Goal: Navigation & Orientation: Find specific page/section

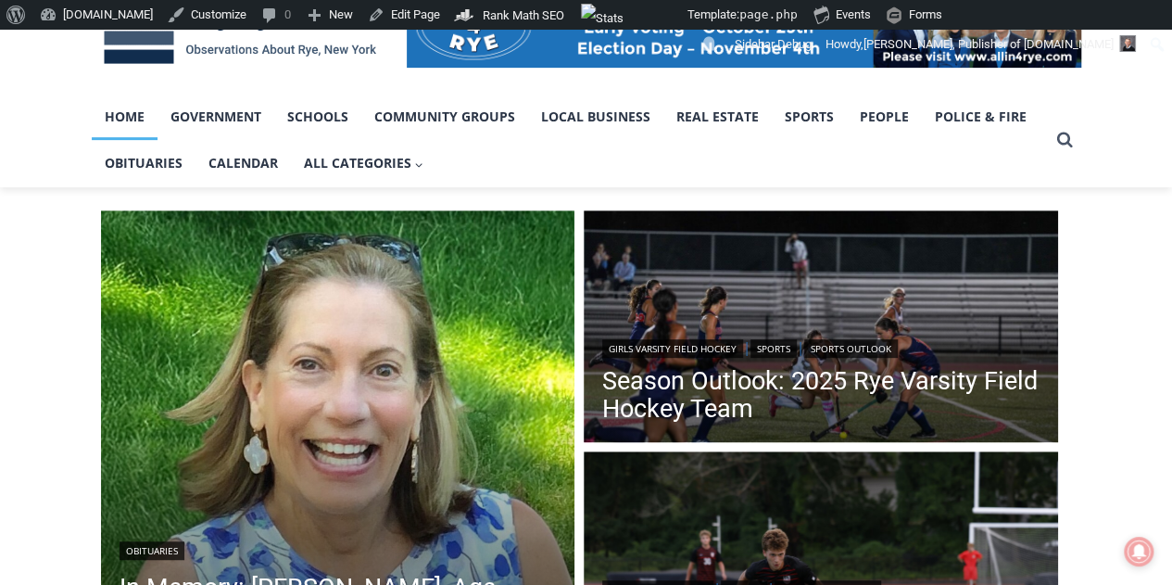
click at [137, 108] on link "Home" at bounding box center [125, 117] width 66 height 46
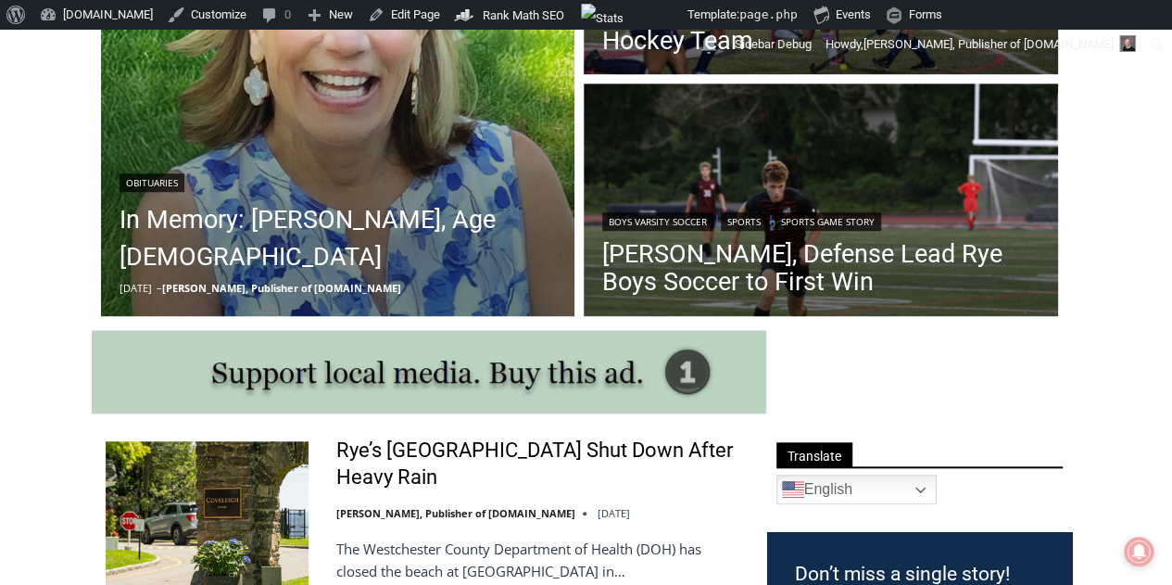
scroll to position [708, 0]
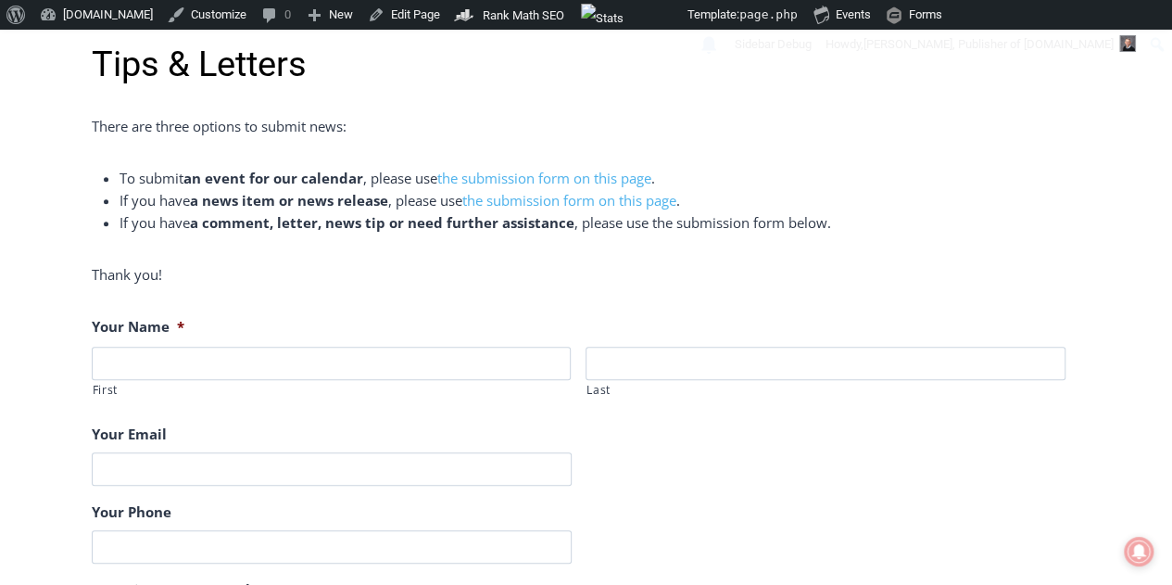
scroll to position [649, 0]
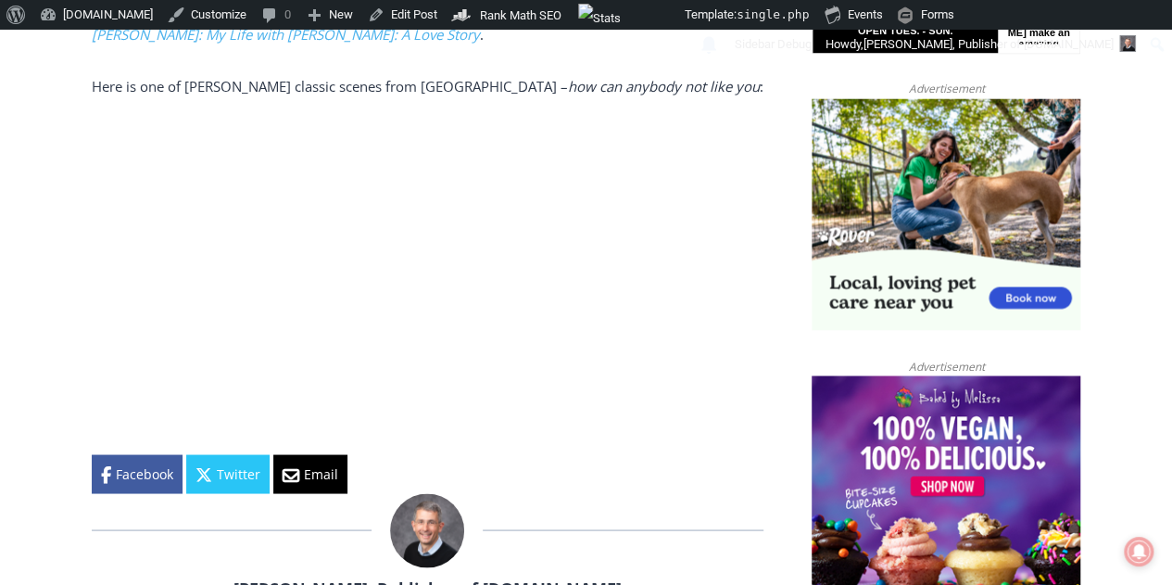
scroll to position [1575, 0]
